Goal: Answer question/provide support: Answer question/provide support

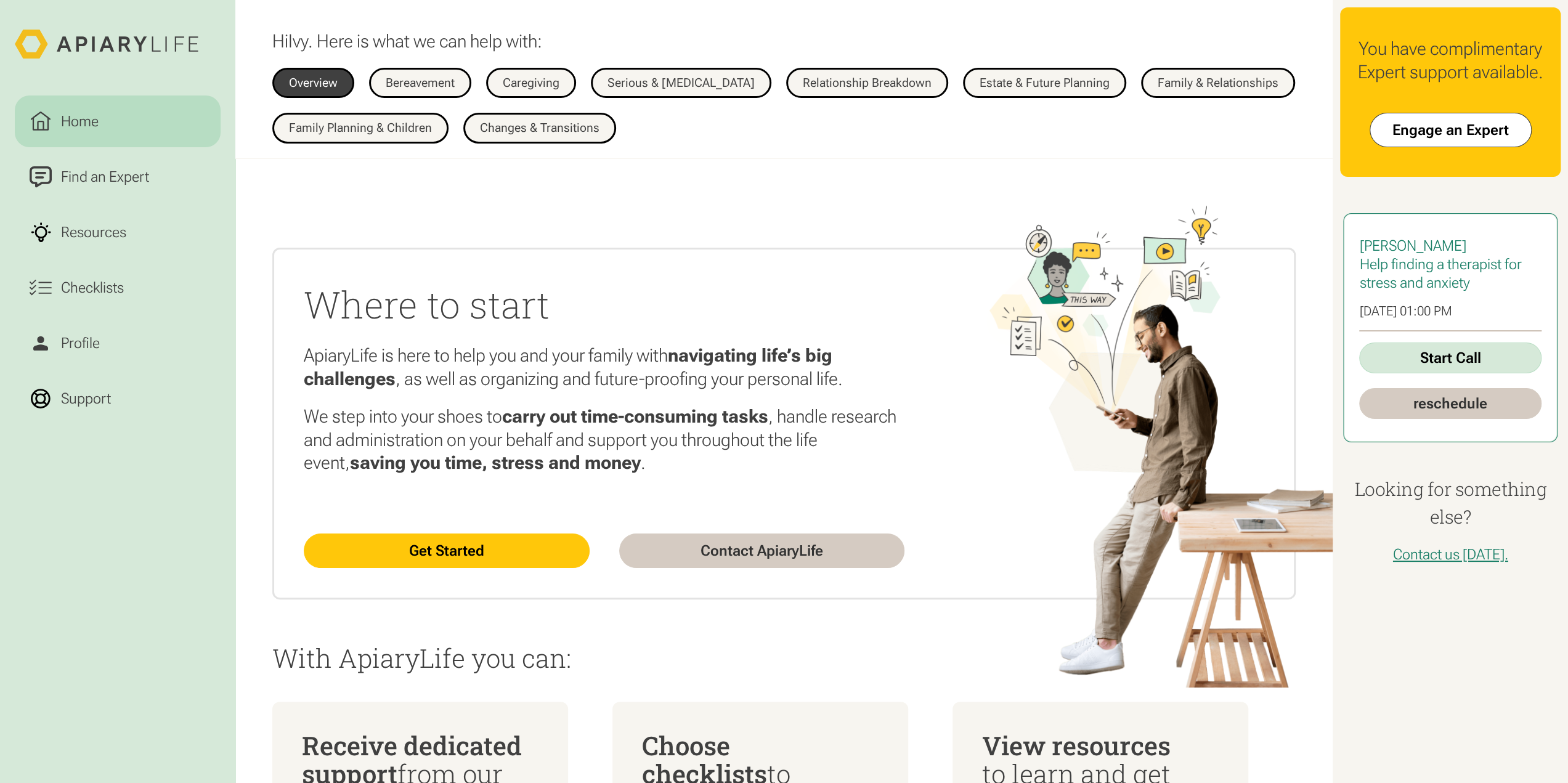
click at [1412, 367] on link "Start Call" at bounding box center [1450, 358] width 182 height 31
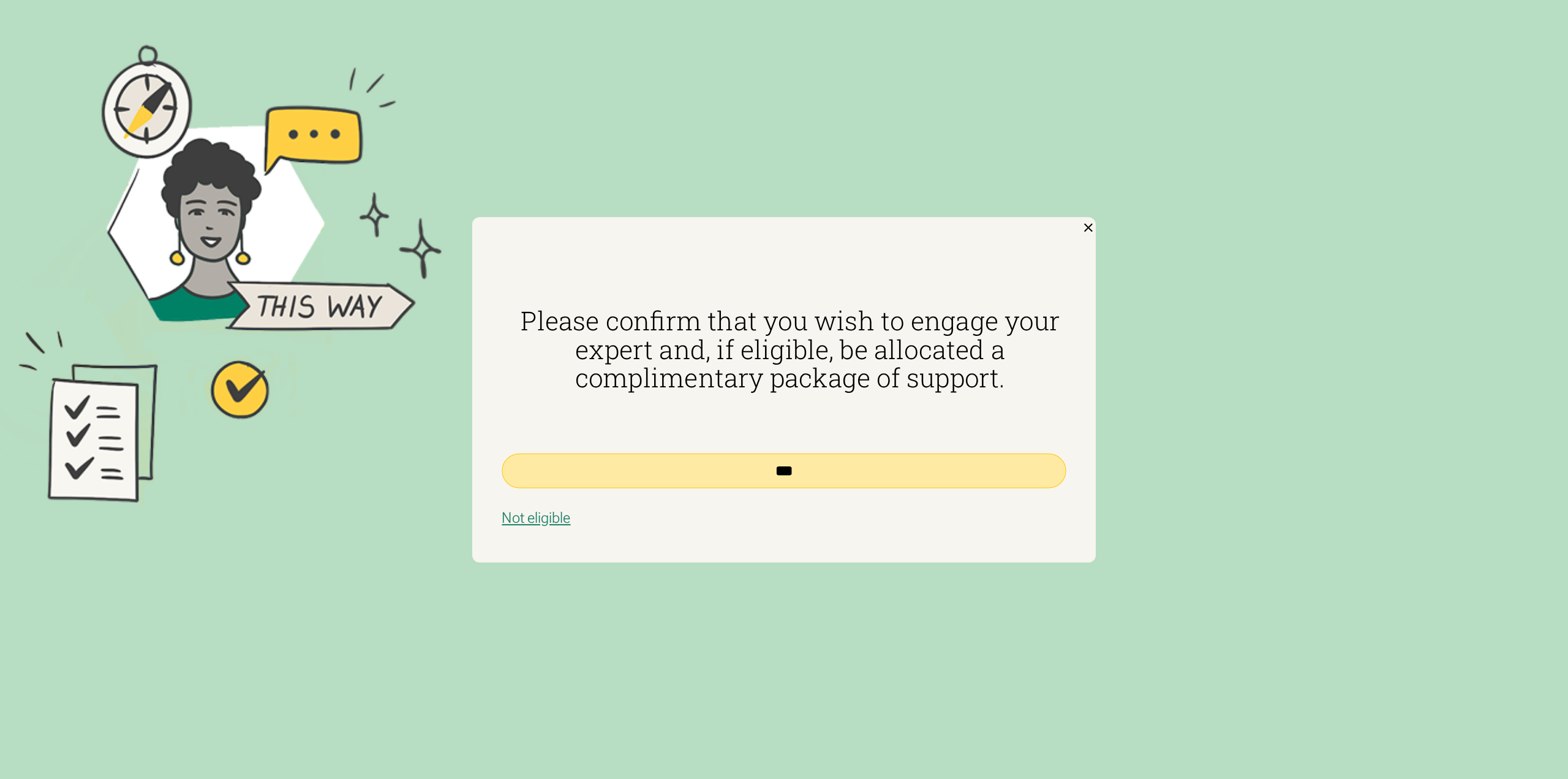
click at [828, 474] on input "***" at bounding box center [784, 471] width 564 height 35
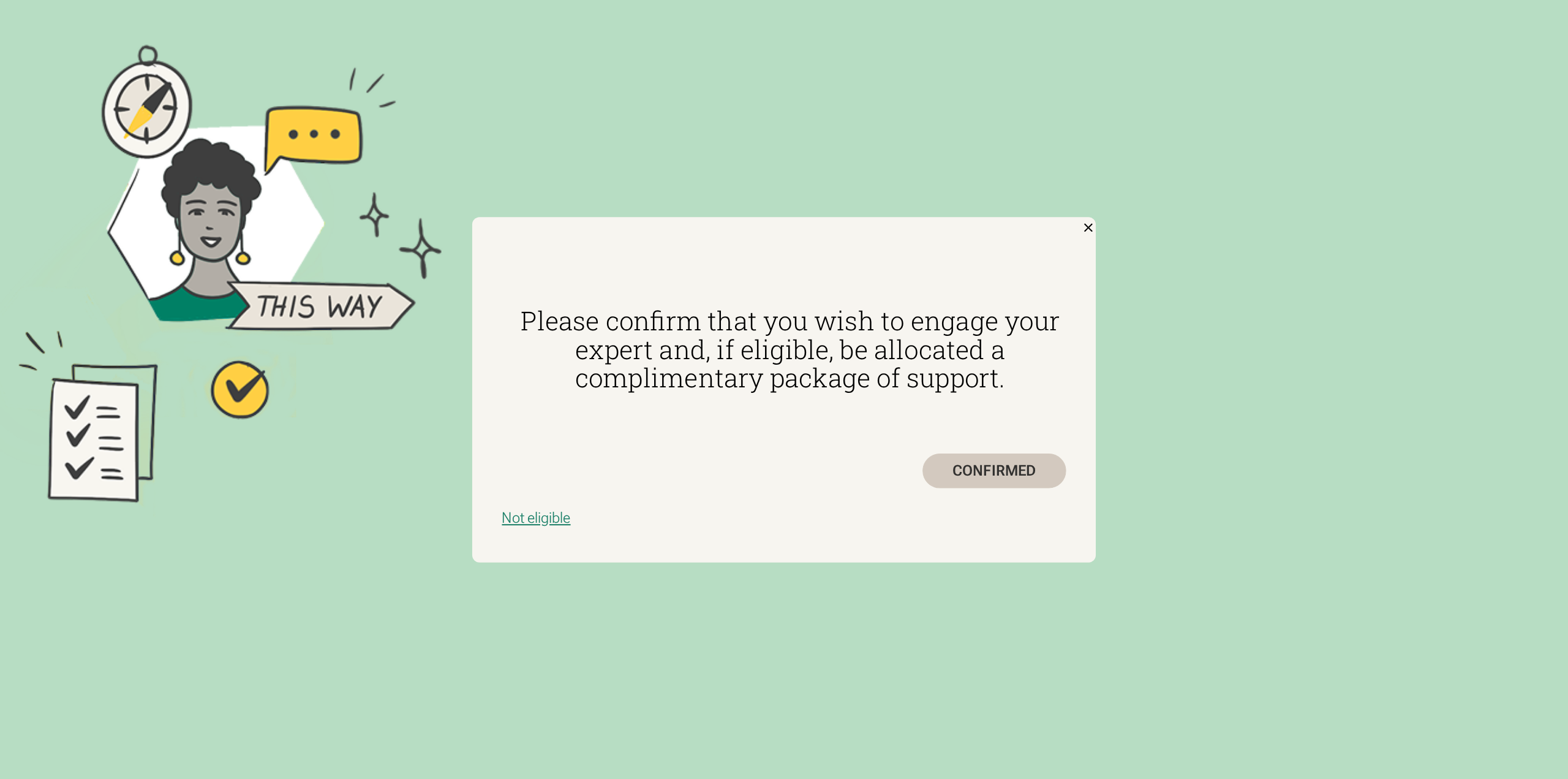
click at [978, 460] on div "CONFIRMED" at bounding box center [994, 471] width 144 height 35
click at [988, 481] on div "CONFIRMED" at bounding box center [994, 471] width 144 height 35
click at [986, 471] on div "CONFIRMED" at bounding box center [994, 471] width 144 height 35
click at [983, 470] on div "CONFIRMED" at bounding box center [994, 471] width 144 height 35
click at [982, 470] on div "CONFIRMED" at bounding box center [994, 471] width 144 height 35
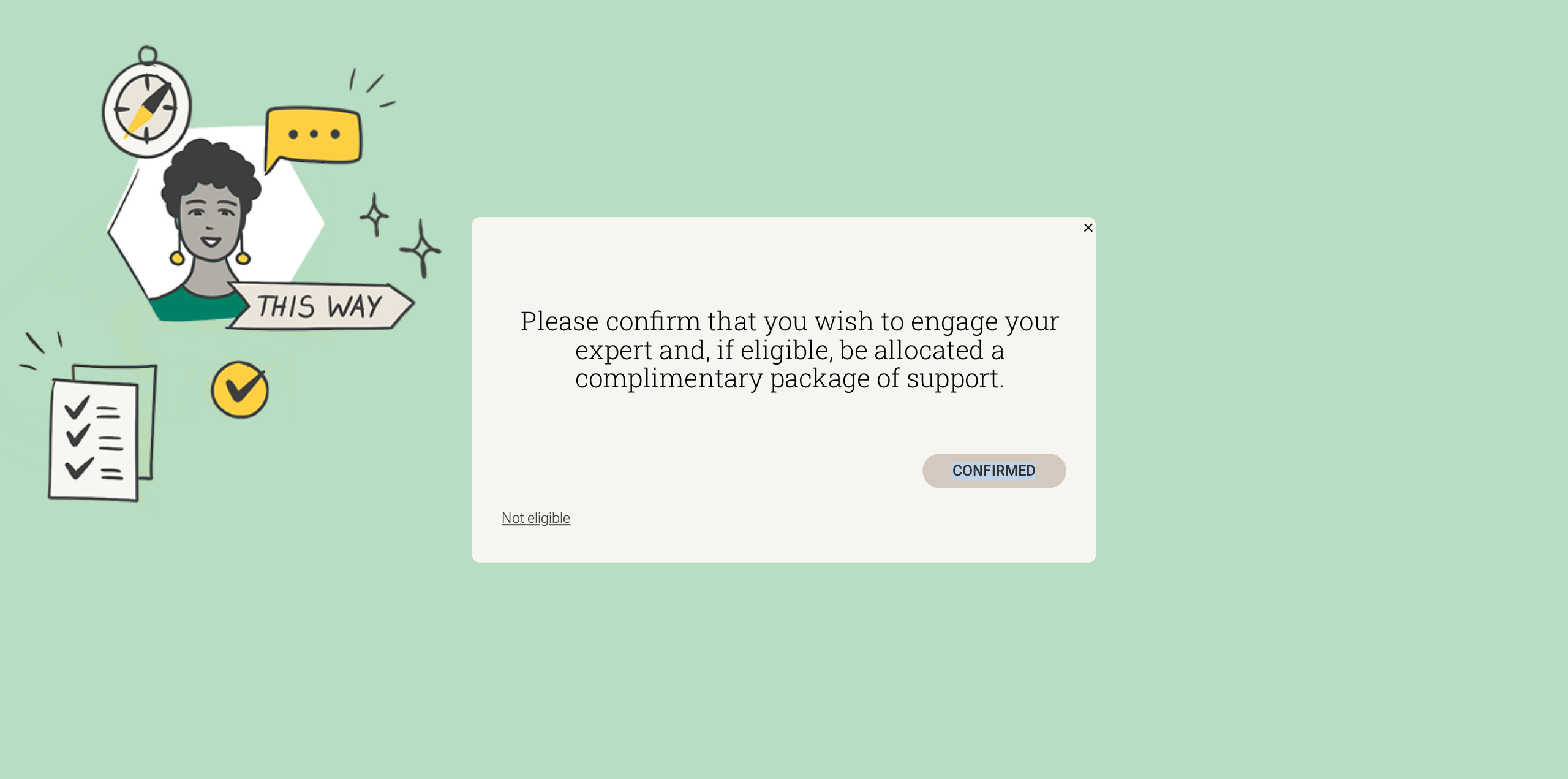
click at [993, 523] on link "Not eligible" at bounding box center [784, 517] width 564 height 30
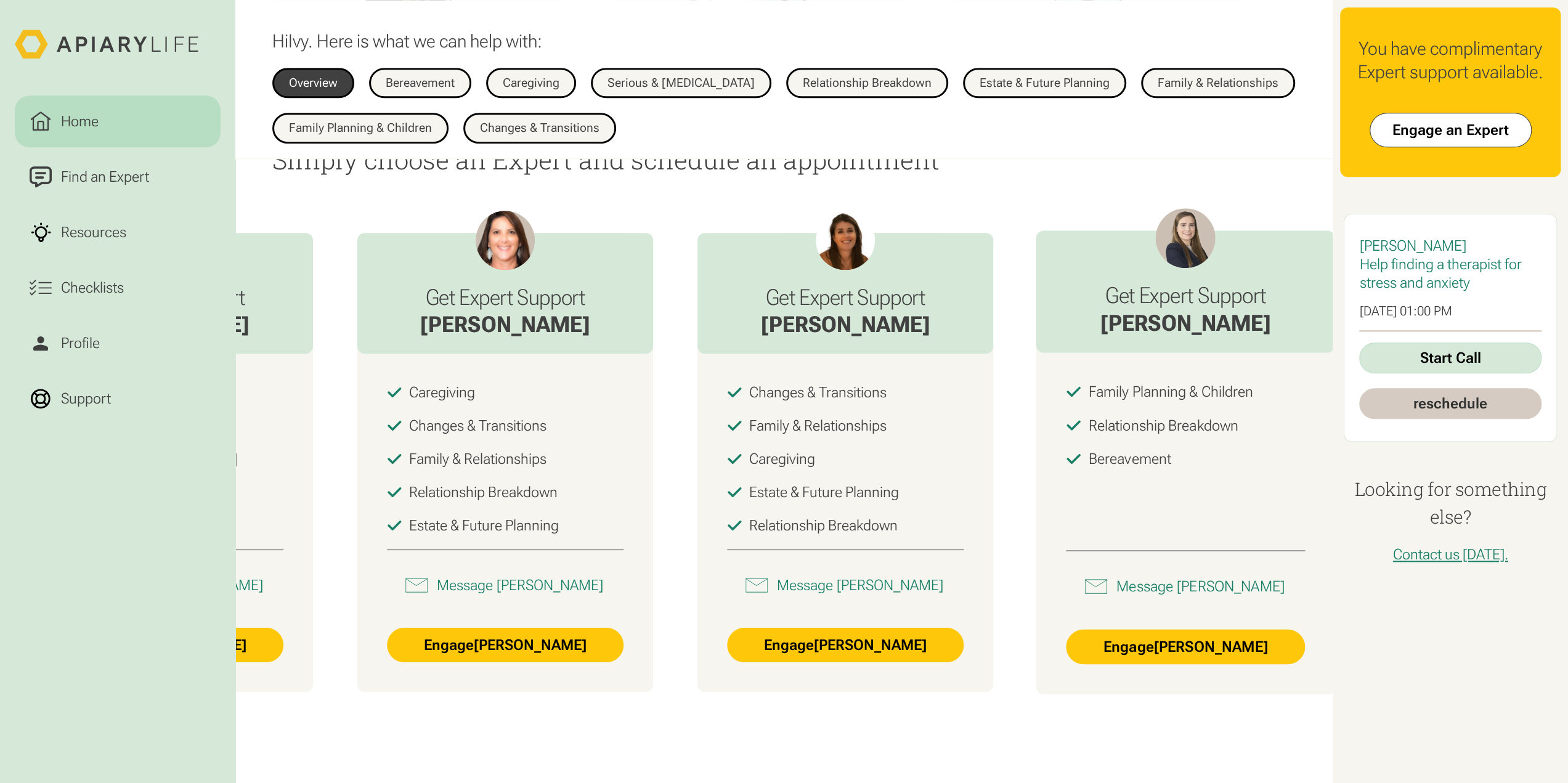
scroll to position [1109, 0]
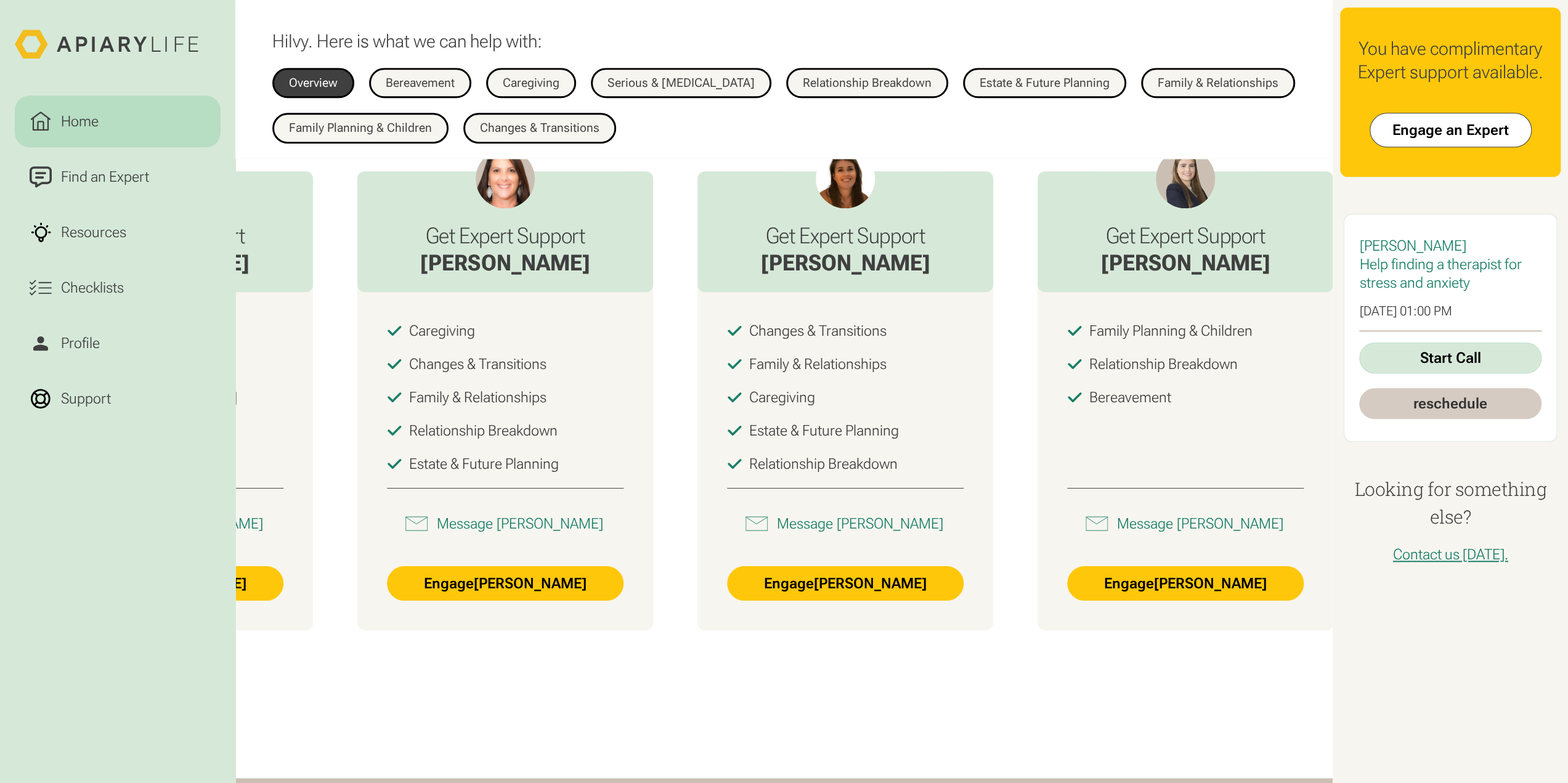
drag, startPoint x: 1058, startPoint y: 679, endPoint x: 1049, endPoint y: 688, distance: 12.7
click at [1049, 688] on div "Get Expert Support [PERSON_NAME] Caregiving Estate & Future Planning Serious & …" at bounding box center [784, 400] width 1098 height 577
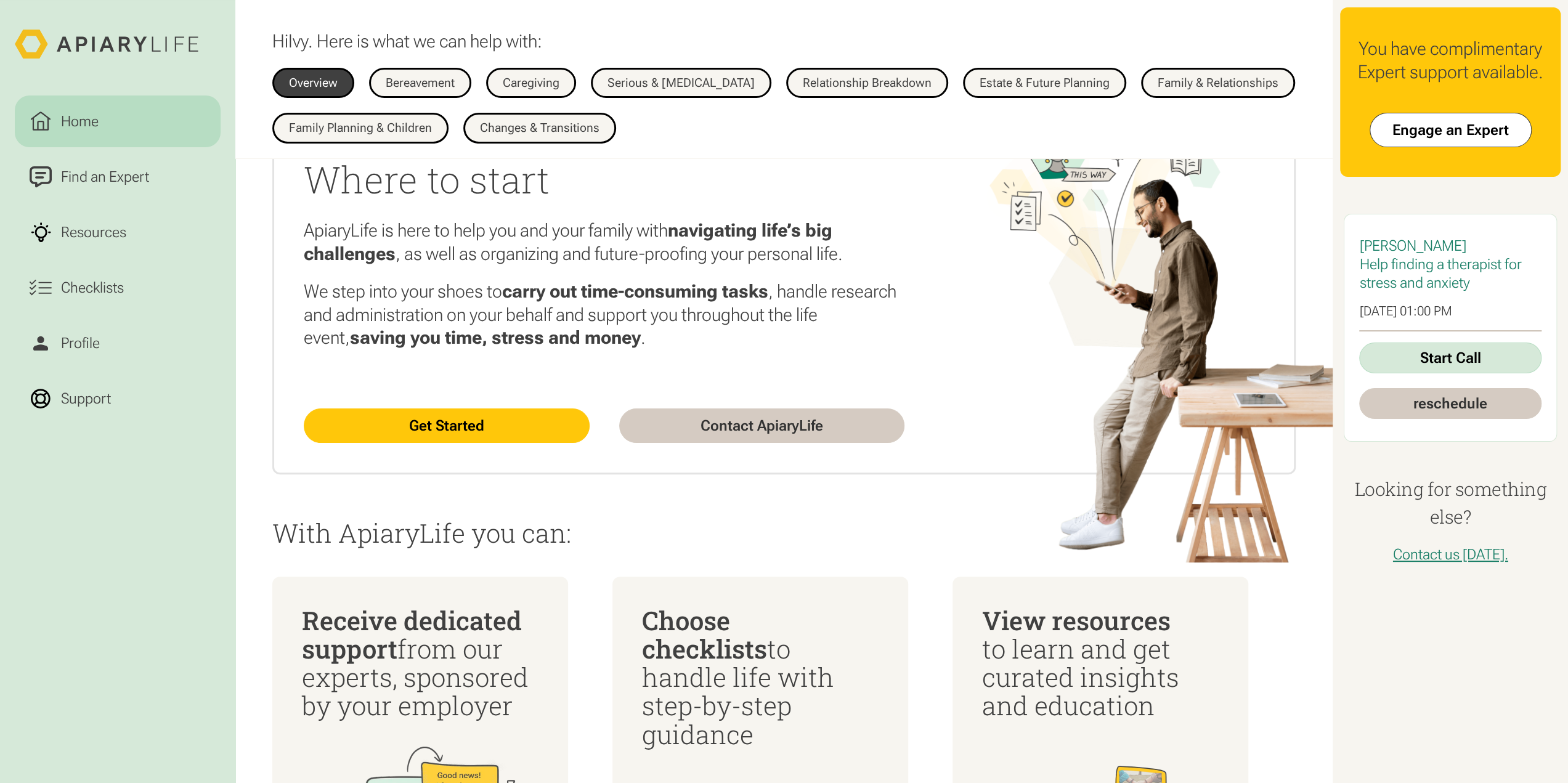
scroll to position [0, 0]
